Goal: Task Accomplishment & Management: Use online tool/utility

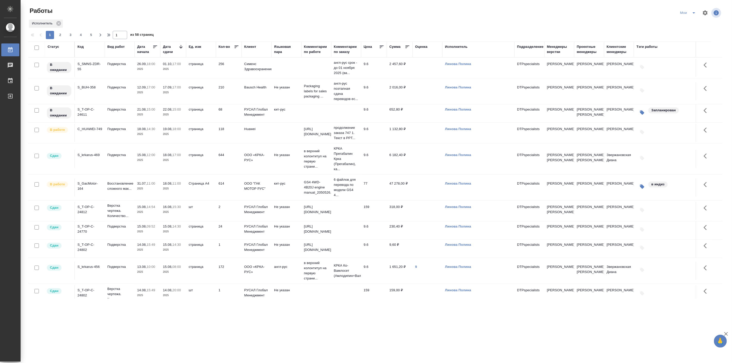
click at [128, 77] on td "Подверстка" at bounding box center [120, 68] width 30 height 18
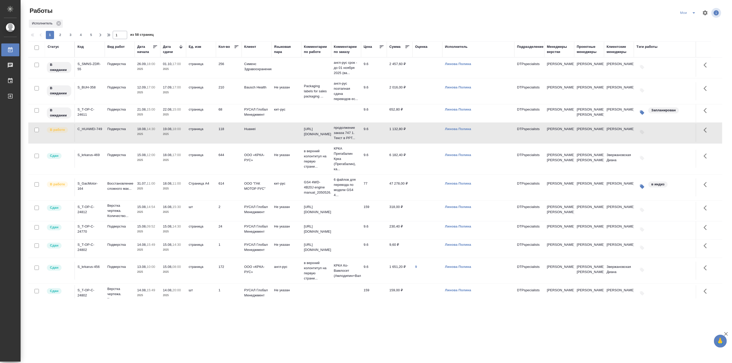
click at [128, 77] on td "Подверстка" at bounding box center [120, 68] width 30 height 18
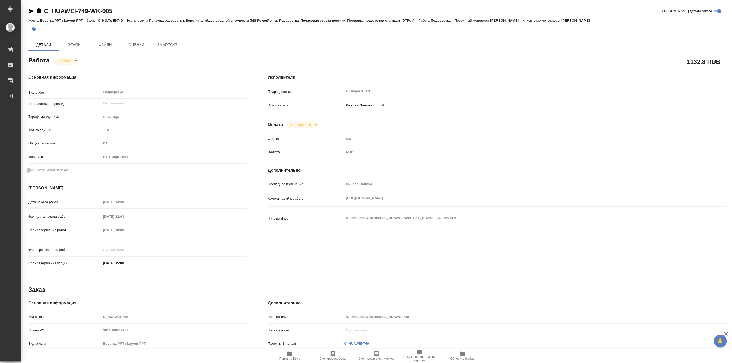
type textarea "x"
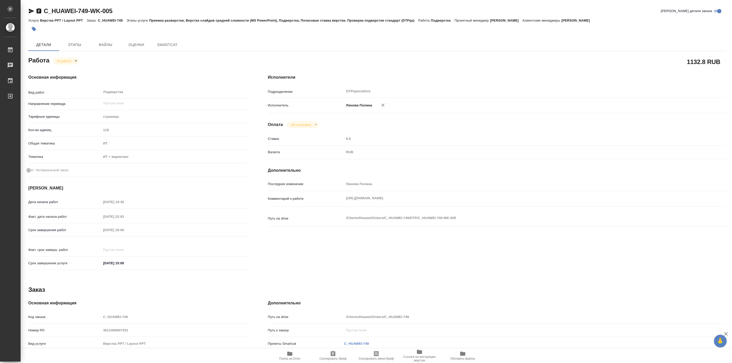
type textarea "x"
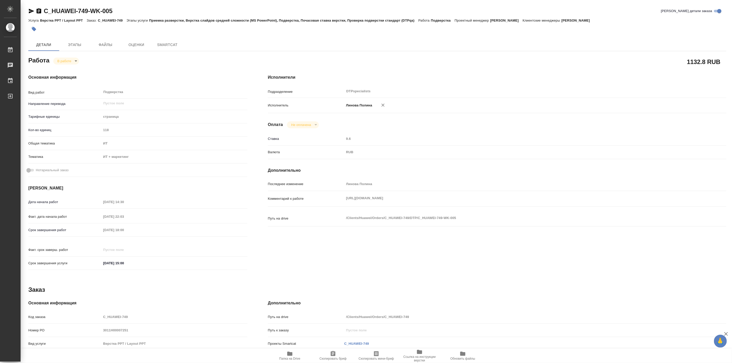
type textarea "x"
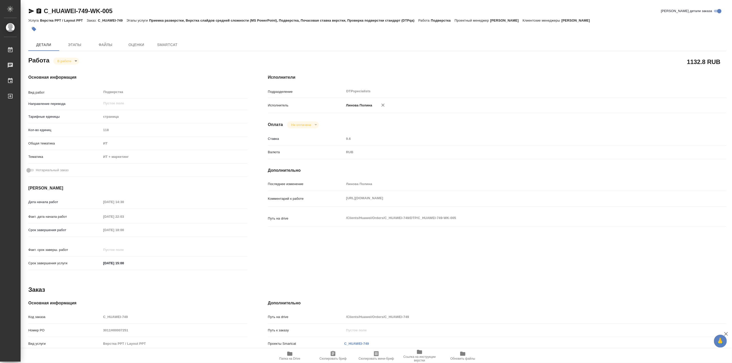
type textarea "x"
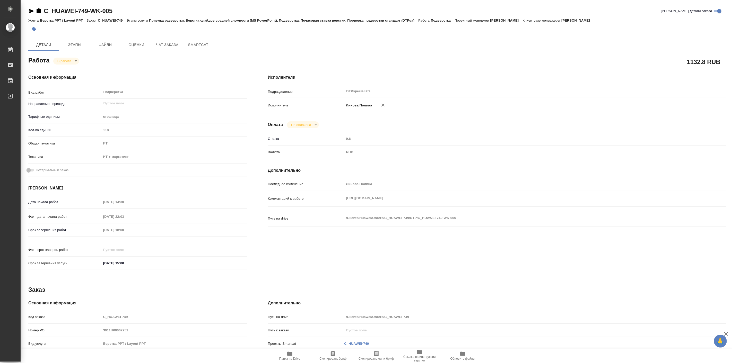
type textarea "x"
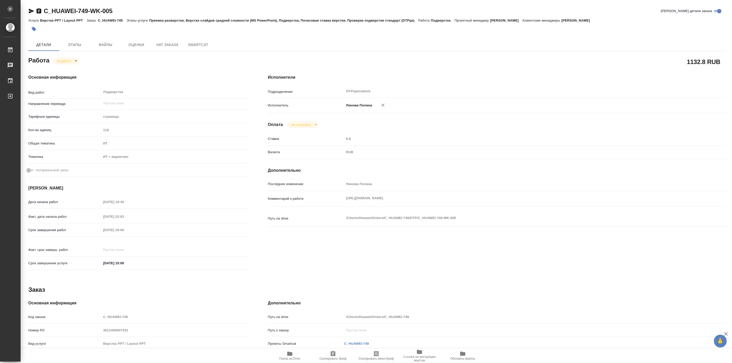
type textarea "x"
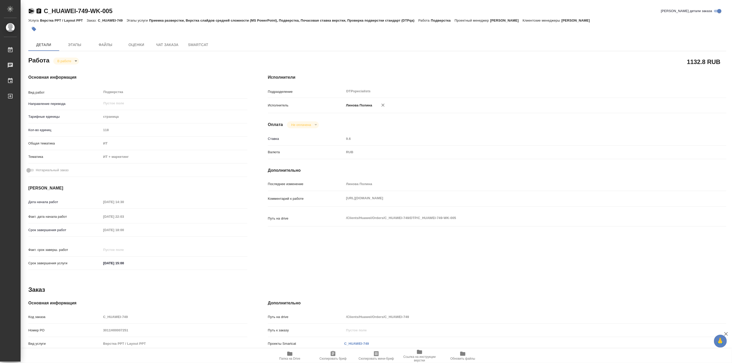
click at [30, 9] on icon "button" at bounding box center [31, 11] width 5 height 5
click at [73, 63] on body "🙏 .cls-1 fill:#fff; AWATERA [PERSON_NAME] Работы 0 Чаты График Выйти C_HUAWEI-7…" at bounding box center [366, 181] width 732 height 363
click at [383, 105] on div at bounding box center [366, 181] width 732 height 363
click at [384, 105] on icon "button" at bounding box center [382, 105] width 5 height 5
type textarea "x"
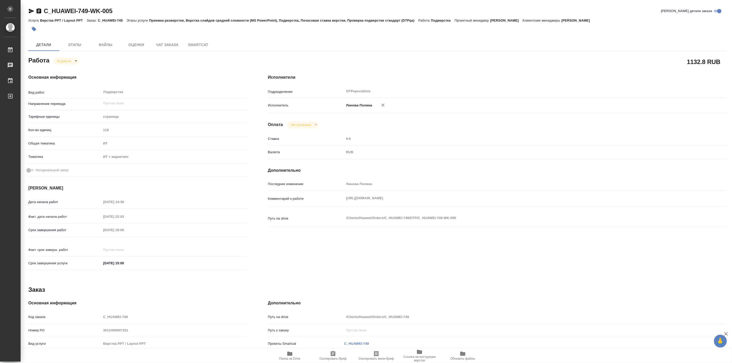
type textarea "x"
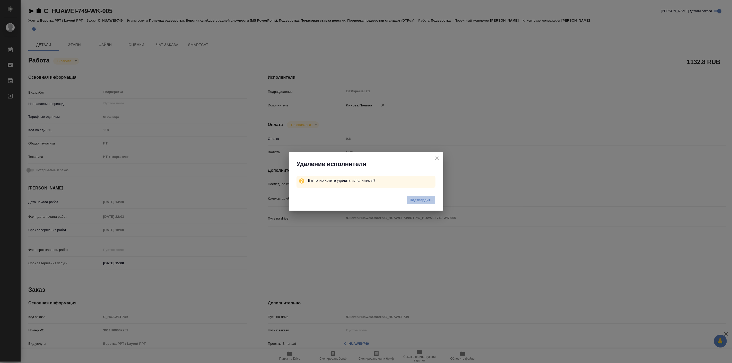
click at [426, 197] on span "Подтвердить" at bounding box center [421, 200] width 23 height 6
type textarea "x"
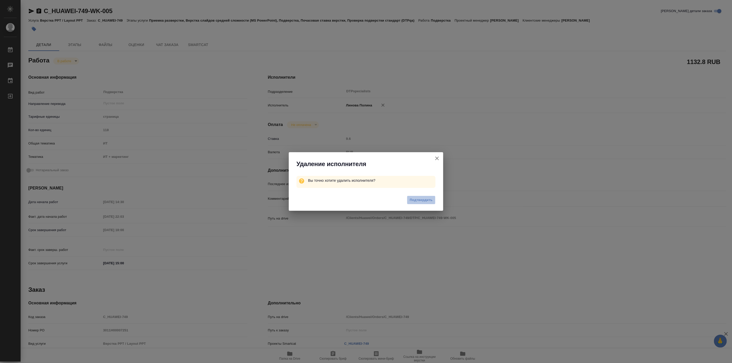
type textarea "x"
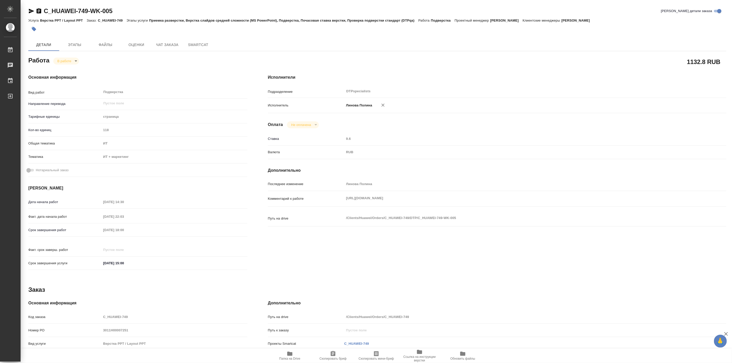
type textarea "x"
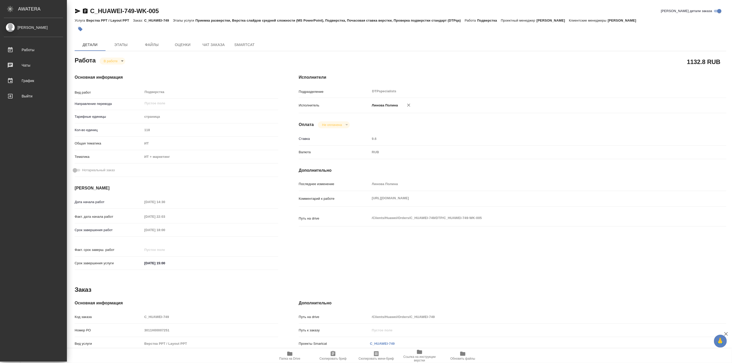
type textarea "x"
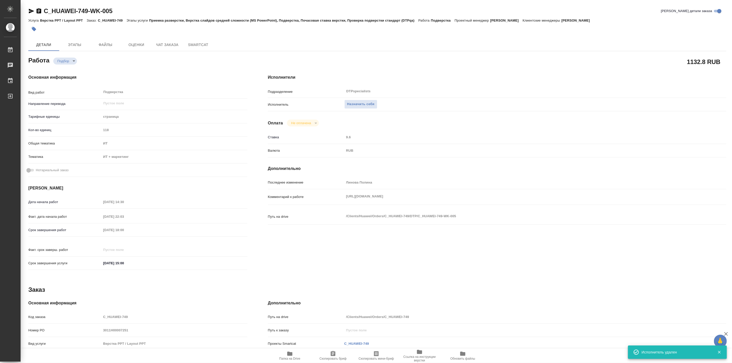
type textarea "x"
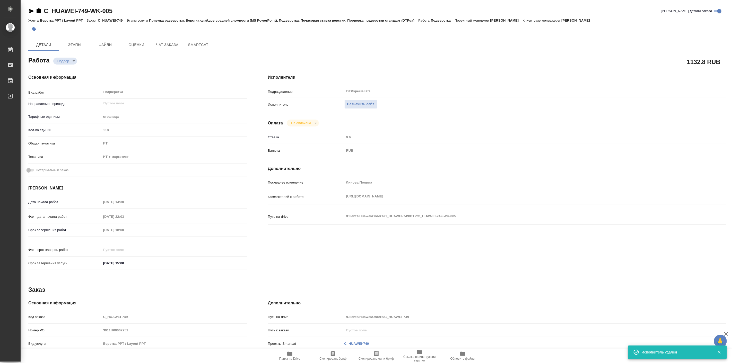
type textarea "x"
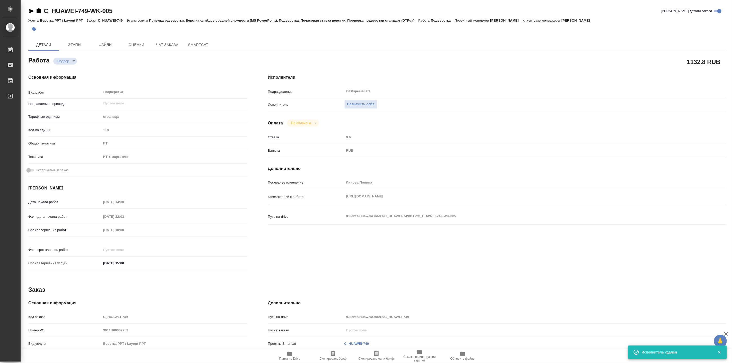
type textarea "x"
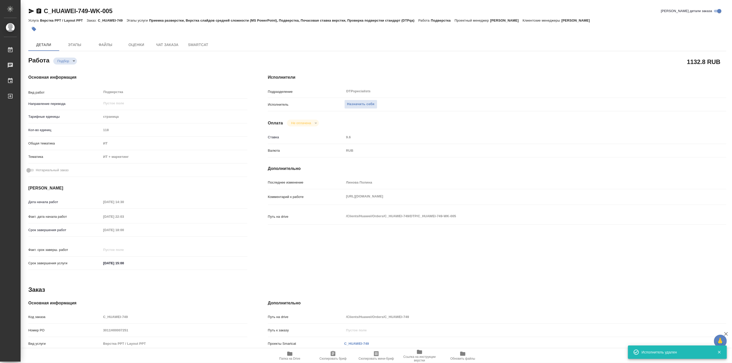
type textarea "x"
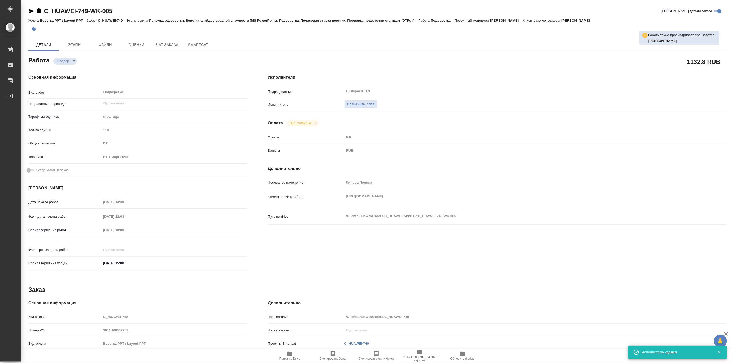
click at [209, 81] on div "Основная информация Вид работ Подверстка x ​ Направление перевода ​ Тарифные ед…" at bounding box center [137, 173] width 219 height 199
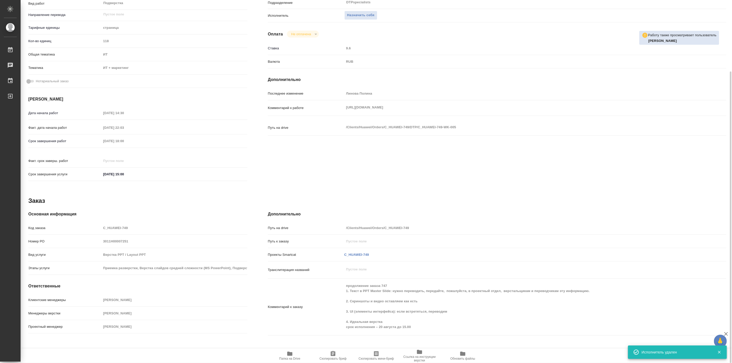
scroll to position [90, 0]
